Goal: Find contact information: Find contact information

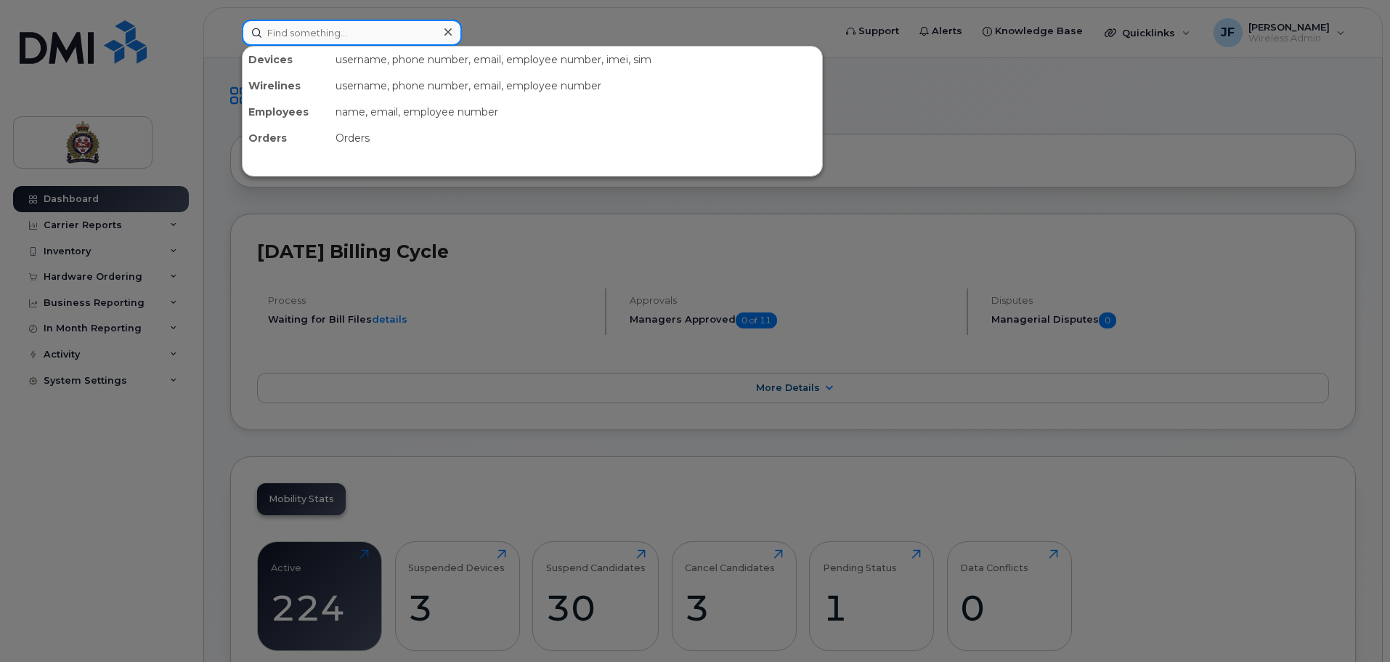
click at [353, 38] on input at bounding box center [352, 33] width 220 height 26
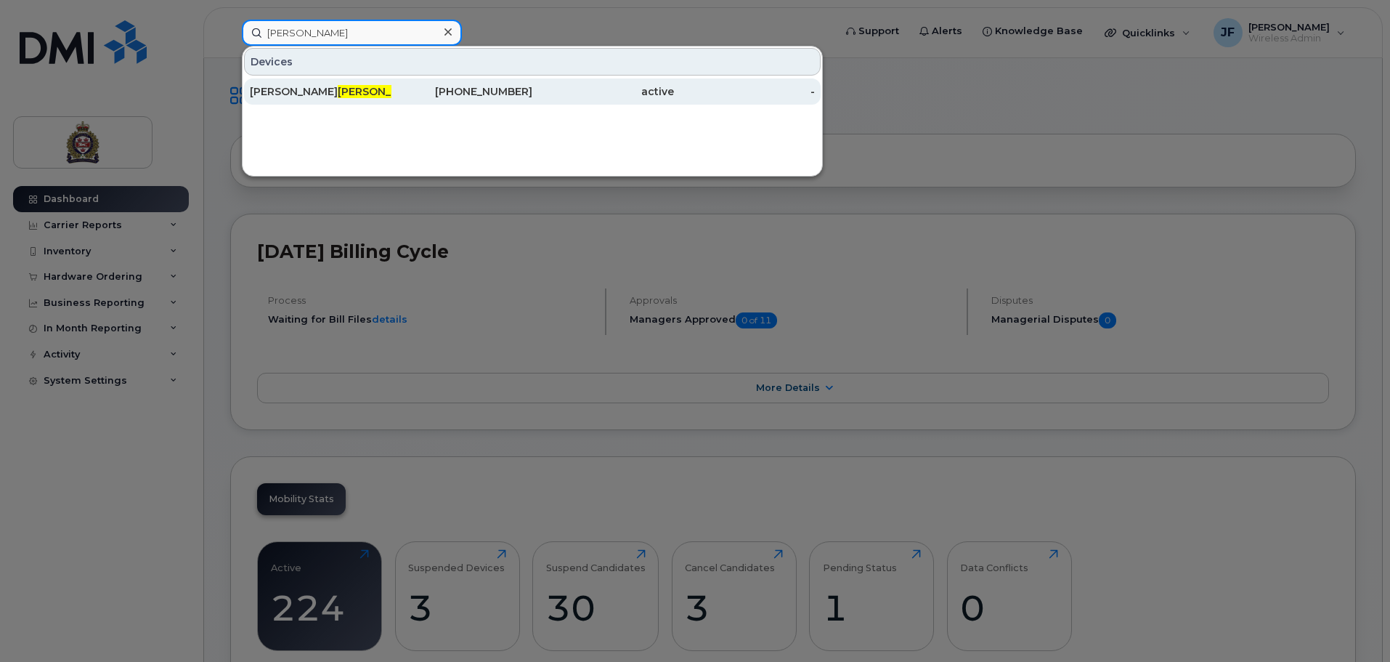
type input "[PERSON_NAME]"
click at [285, 81] on div "[PERSON_NAME][MEDICAL_DATA] on" at bounding box center [321, 91] width 142 height 26
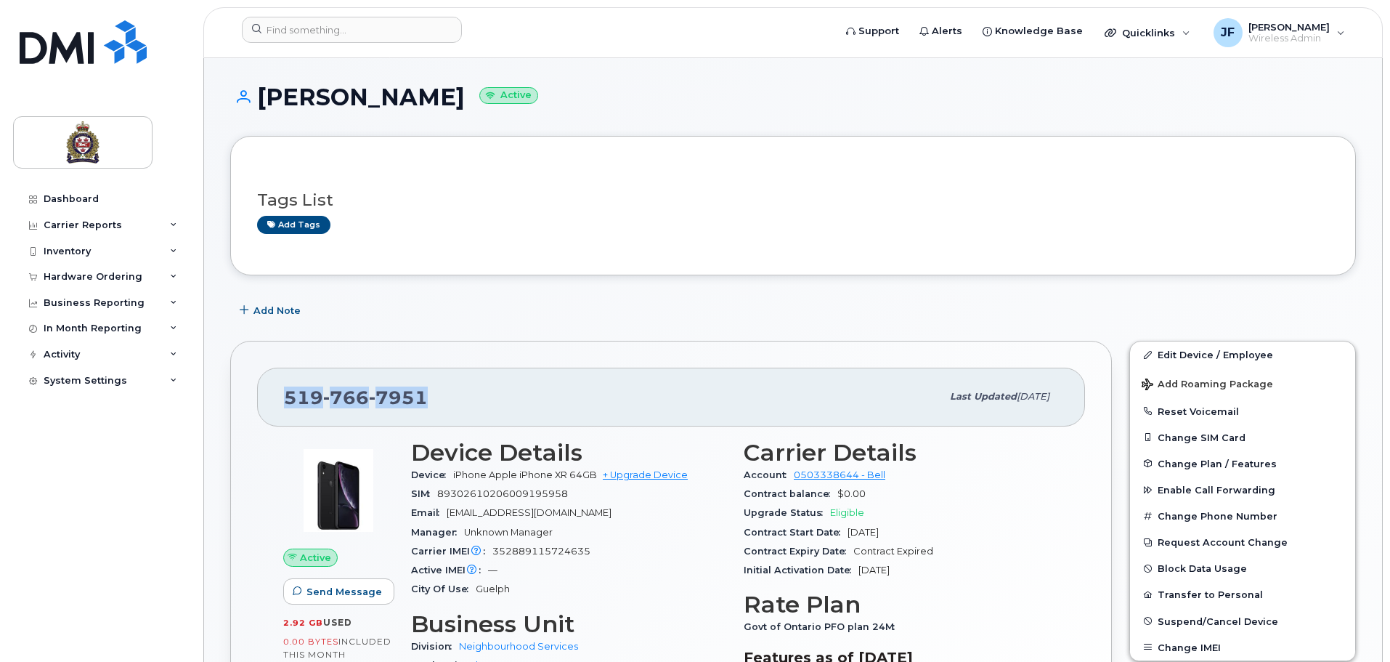
drag, startPoint x: 434, startPoint y: 393, endPoint x: 282, endPoint y: 403, distance: 152.8
click at [282, 403] on div "[PHONE_NUMBER] Last updated [DATE]" at bounding box center [671, 396] width 828 height 58
copy span "519 766 7951"
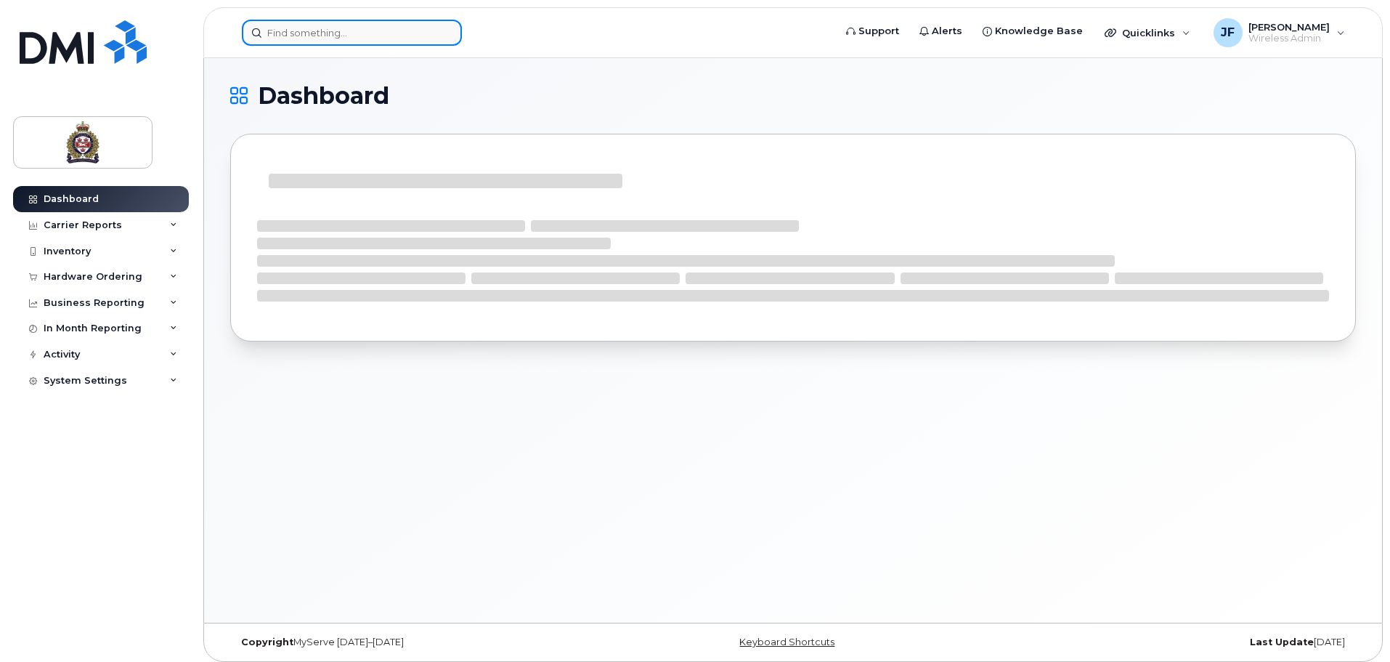
click at [371, 36] on input at bounding box center [352, 33] width 220 height 26
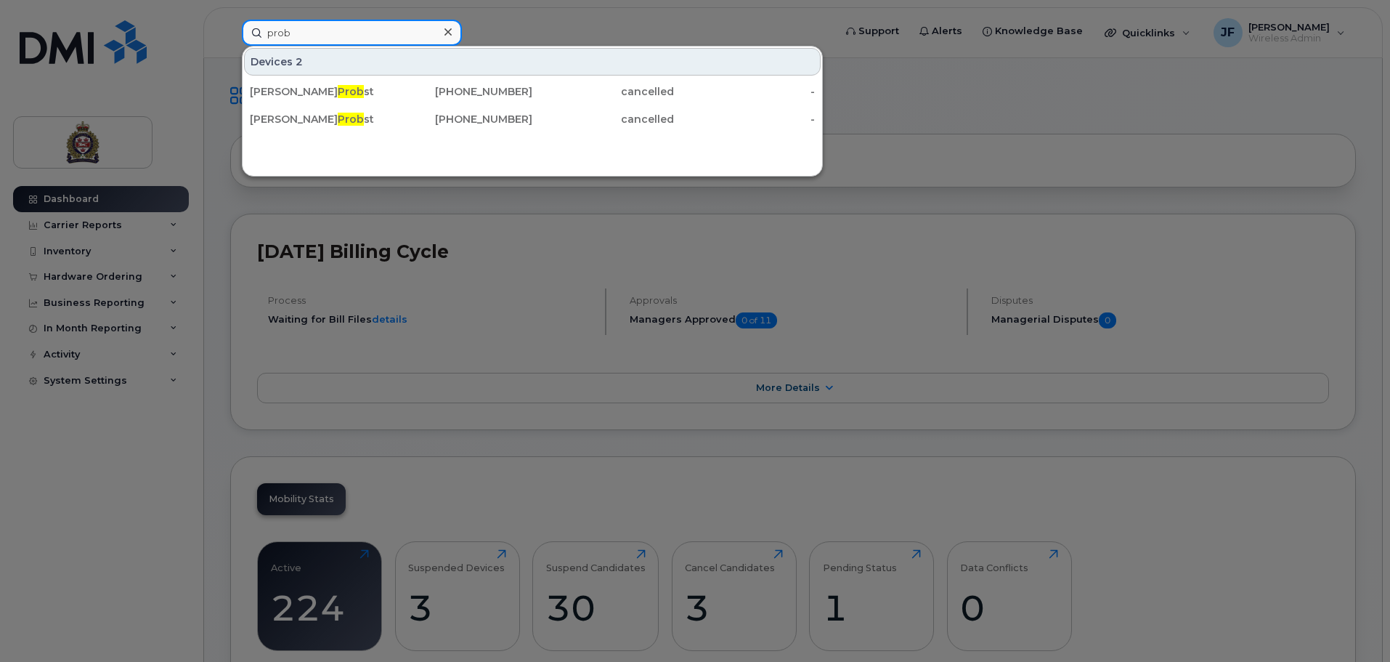
type input "prob"
